Goal: Task Accomplishment & Management: Use online tool/utility

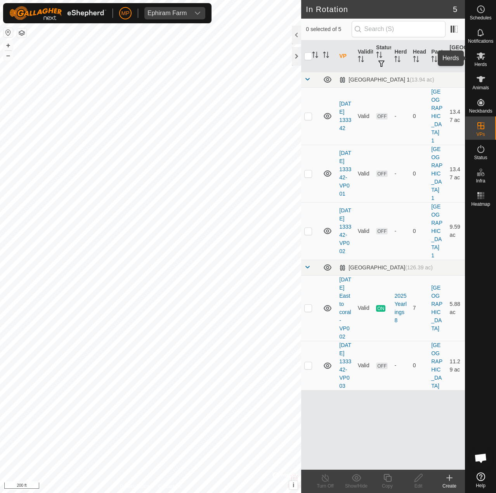
click at [479, 61] on es-mob-svg-icon at bounding box center [481, 56] width 14 height 12
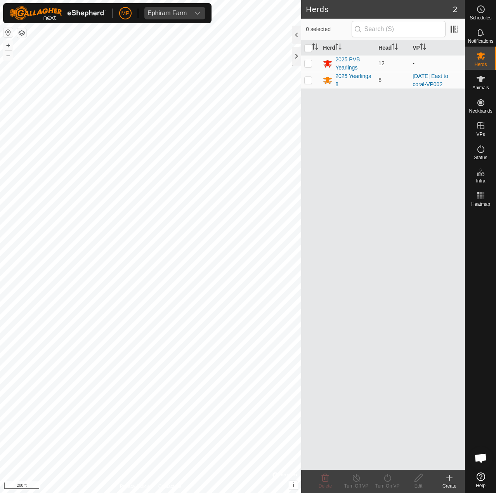
click at [306, 63] on p-checkbox at bounding box center [308, 63] width 8 height 6
click at [309, 62] on p-checkbox at bounding box center [308, 63] width 8 height 6
checkbox input "false"
click at [308, 81] on p-checkbox at bounding box center [308, 80] width 8 height 6
checkbox input "true"
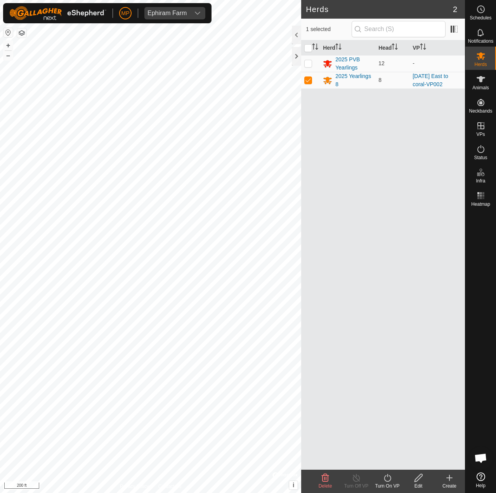
click at [368, 399] on div "Herd Head VP 2025 PVB Yearlings 12 - 2025 Yearlings 8 8 [DATE] East to coral-VP…" at bounding box center [383, 254] width 164 height 429
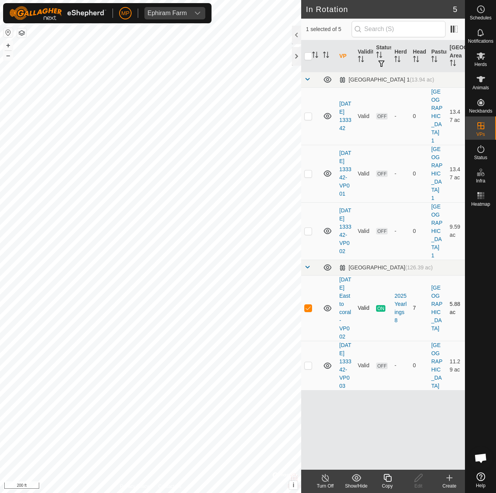
click at [378, 305] on span "ON" at bounding box center [380, 308] width 9 height 7
click at [321, 482] on icon at bounding box center [326, 477] width 10 height 9
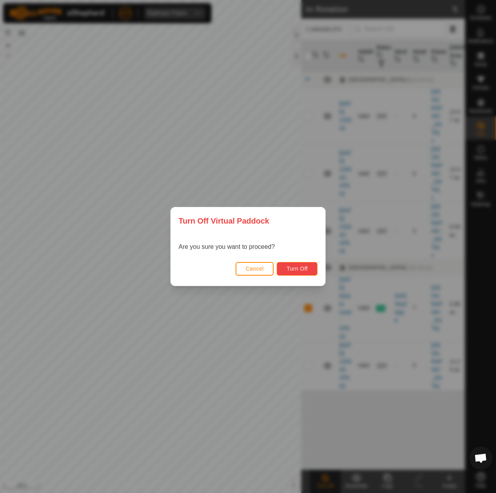
click at [297, 272] on button "Turn Off" at bounding box center [297, 269] width 41 height 14
